Goal: Information Seeking & Learning: Compare options

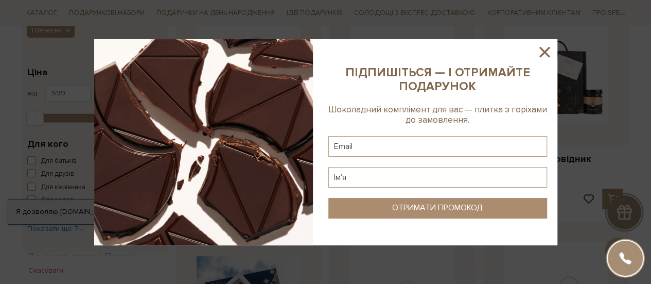
scroll to position [257, 0]
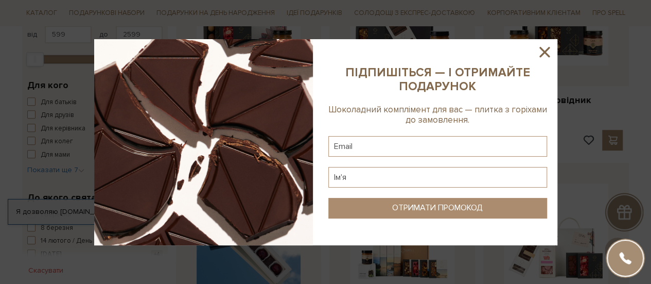
click at [545, 48] on icon at bounding box center [545, 52] width 18 height 18
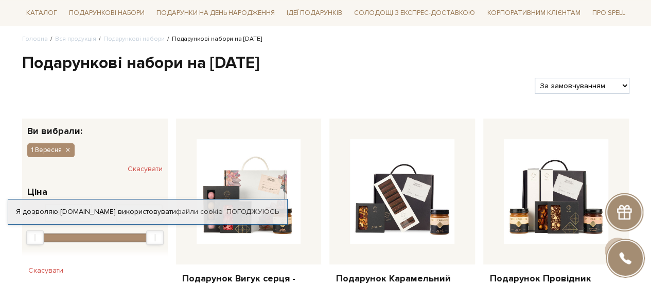
scroll to position [0, 0]
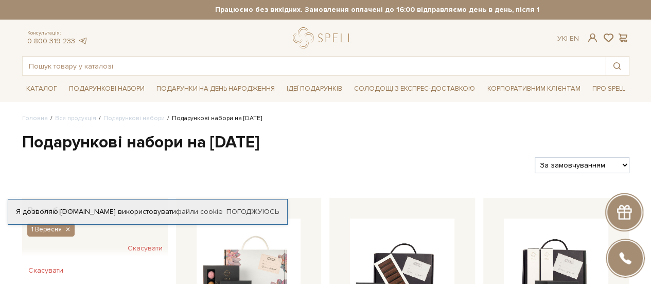
click at [548, 164] on select "За замовчуванням За Ціною (зростання) За Ціною (зменшення) Новинки За популярні…" at bounding box center [582, 165] width 94 height 16
select select "https://spellchocolate.com/our-productions/podarunkovi-box/1_veresnya?sort=p.pr…"
click at [535, 157] on select "За замовчуванням За Ціною (зростання) За Ціною (зменшення) Новинки За популярні…" at bounding box center [582, 165] width 94 height 16
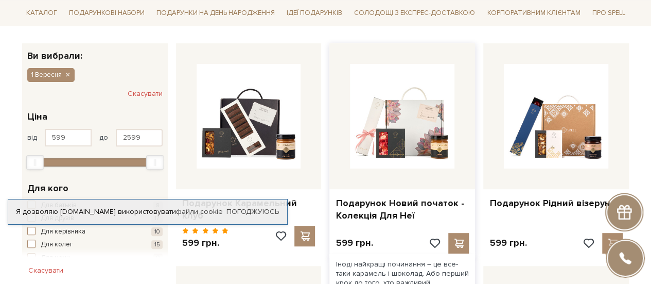
scroll to position [206, 0]
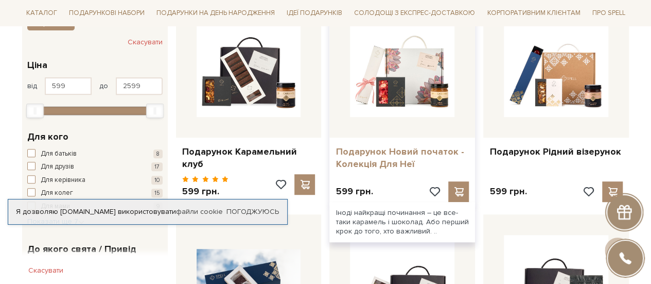
click at [382, 150] on link "Подарунок Новий початок - Колекція Для Неї" at bounding box center [402, 158] width 133 height 24
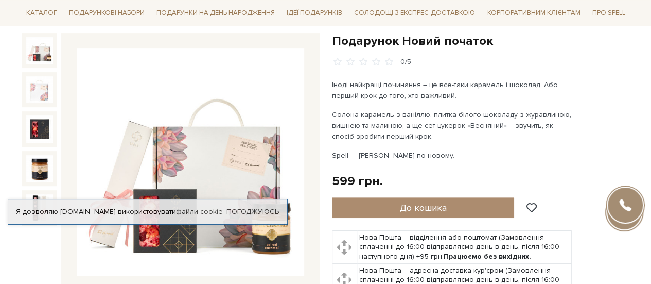
scroll to position [154, 0]
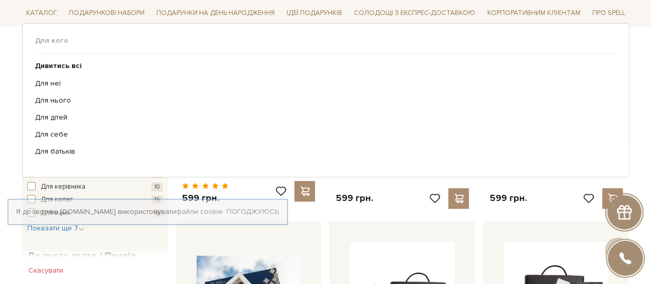
scroll to position [199, 0]
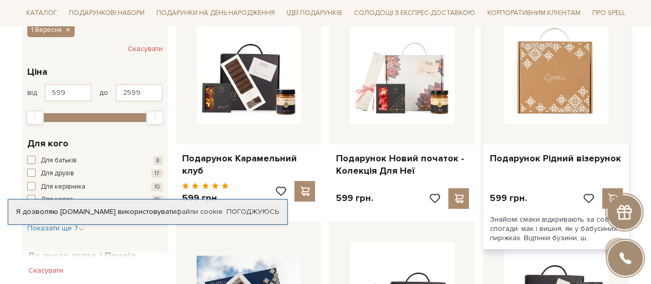
click at [555, 91] on img at bounding box center [556, 71] width 105 height 105
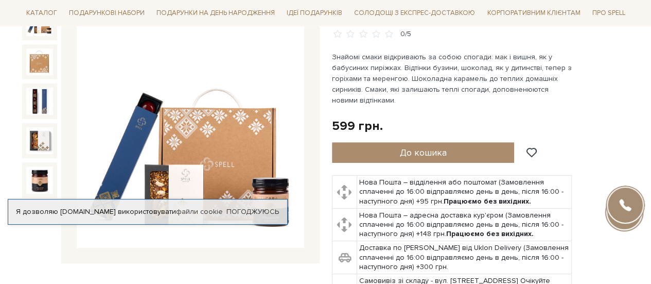
scroll to position [154, 0]
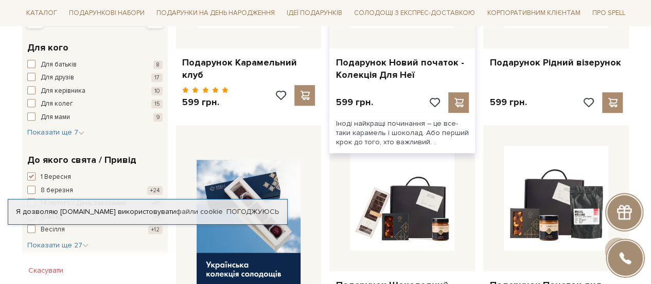
scroll to position [193, 0]
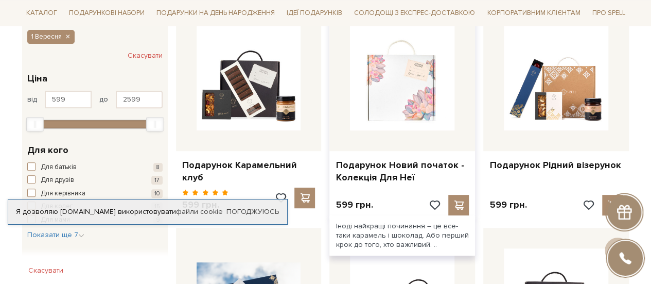
click at [392, 92] on img at bounding box center [402, 78] width 105 height 105
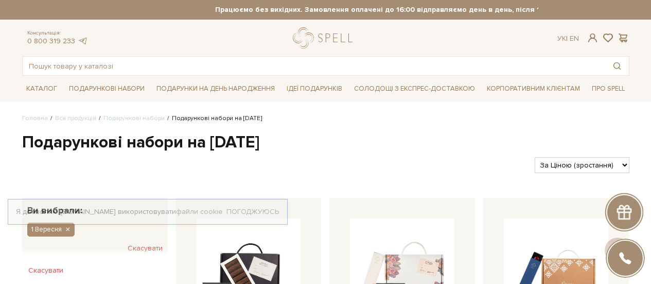
scroll to position [193, 0]
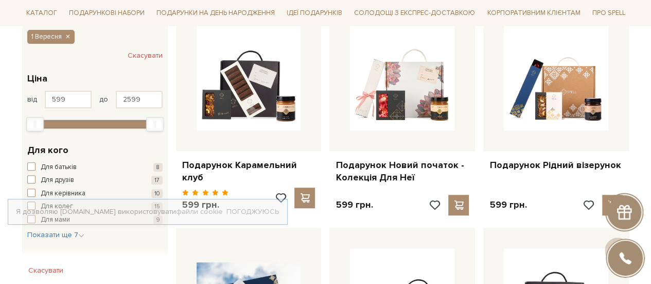
click at [242, 100] on img at bounding box center [249, 78] width 105 height 105
